Goal: Transaction & Acquisition: Purchase product/service

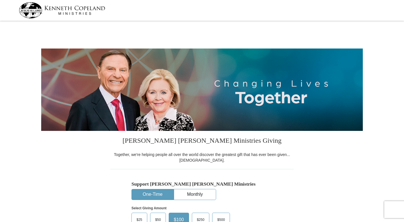
select select "OK"
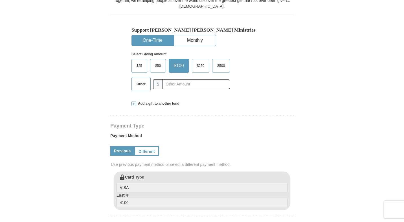
click at [141, 86] on span "Other" at bounding box center [141, 84] width 15 height 8
click at [0, 0] on input "Other" at bounding box center [0, 0] width 0 height 0
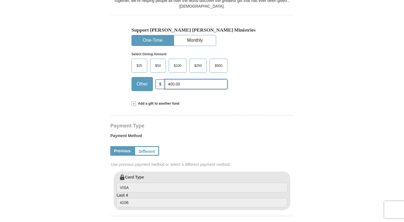
type input "400.00"
click at [134, 104] on span at bounding box center [133, 103] width 5 height 5
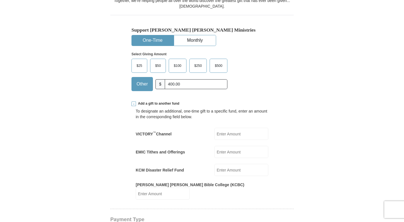
click at [246, 133] on input "VICTORY ™ Channel" at bounding box center [241, 134] width 54 height 12
type input "50.00"
click at [239, 171] on input "KCM Disaster Relief Fund" at bounding box center [241, 170] width 54 height 12
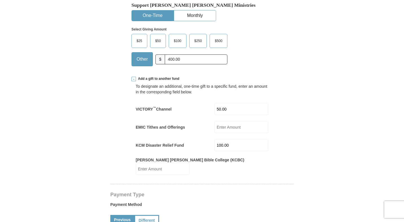
scroll to position [180, 0]
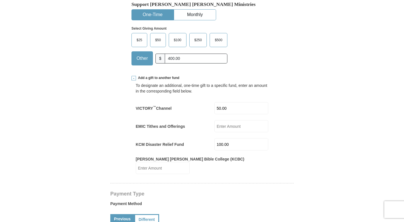
type input "100.00"
click at [225, 108] on input "50.00" at bounding box center [241, 108] width 54 height 12
type input "100.00"
click at [318, 140] on form "[PERSON_NAME] [PERSON_NAME] Ministries Giving Together, we're helping people al…" at bounding box center [201, 202] width 321 height 719
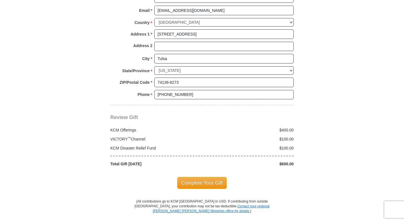
scroll to position [518, 0]
click at [208, 176] on span "Complete Your Gift" at bounding box center [202, 182] width 50 height 12
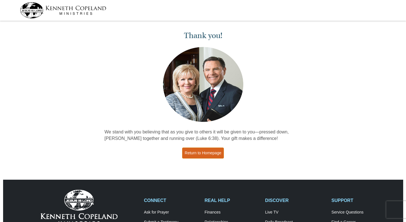
click at [208, 152] on link "Return to Homepage" at bounding box center [203, 152] width 42 height 11
